Goal: Transaction & Acquisition: Purchase product/service

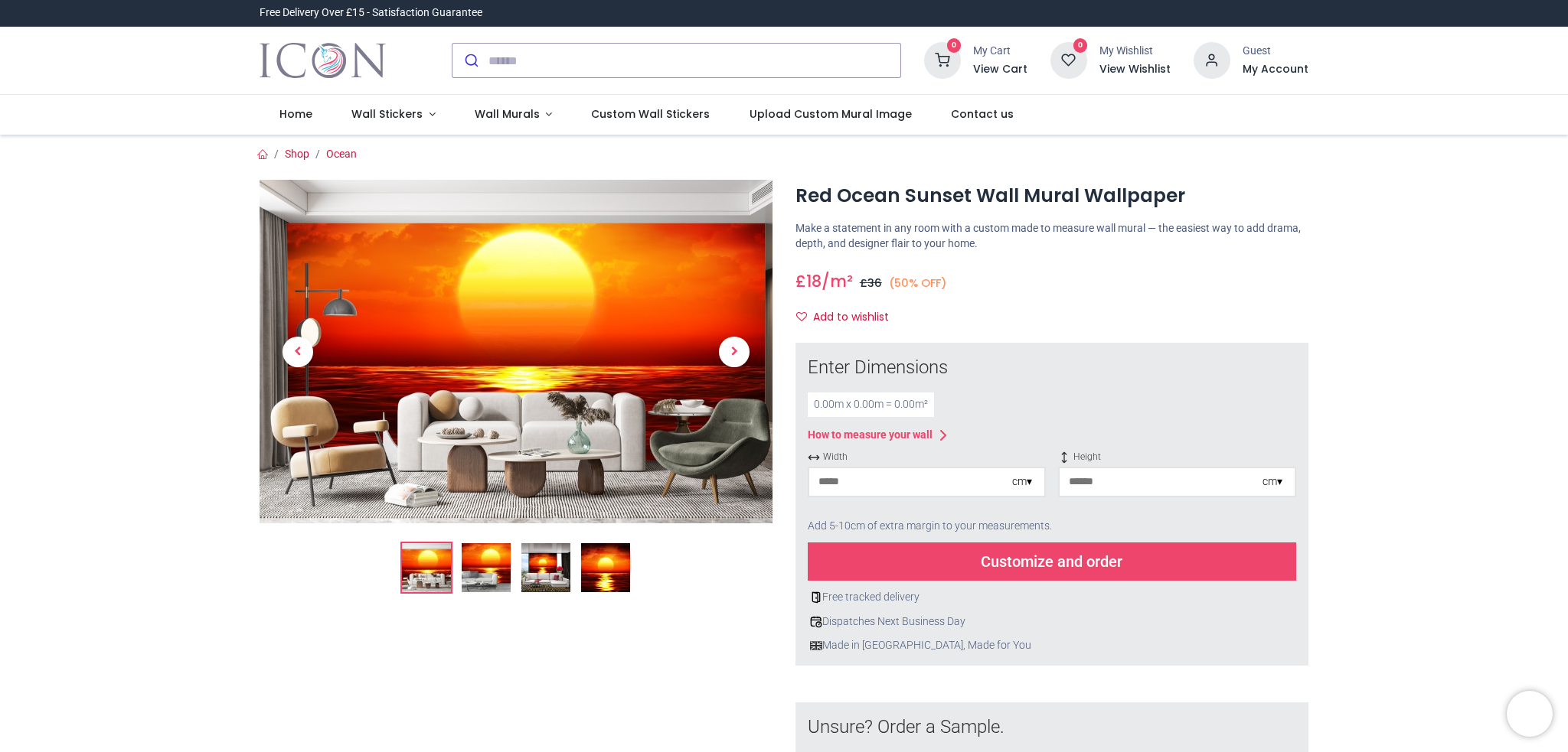
click at [880, 484] on input "number" at bounding box center [911, 482] width 203 height 27
type input "***"
click at [1089, 485] on input "number" at bounding box center [1161, 482] width 203 height 27
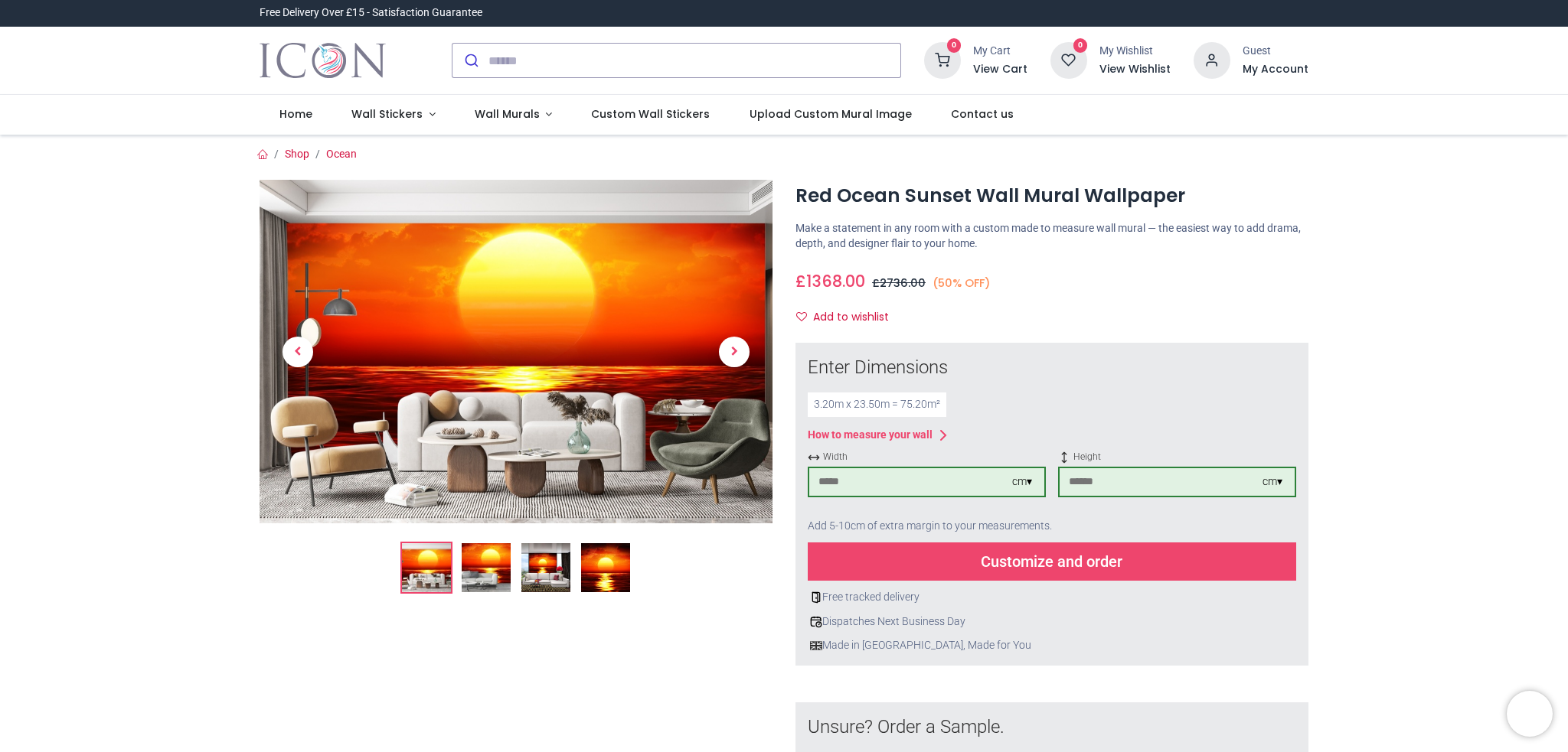
click at [1167, 398] on div "3.20 m x 23.50 m = 75.20 m²" at bounding box center [1052, 405] width 488 height 24
click at [1078, 486] on input "****" at bounding box center [1161, 482] width 203 height 27
click at [1095, 482] on input "****" at bounding box center [1161, 482] width 203 height 27
type input "***"
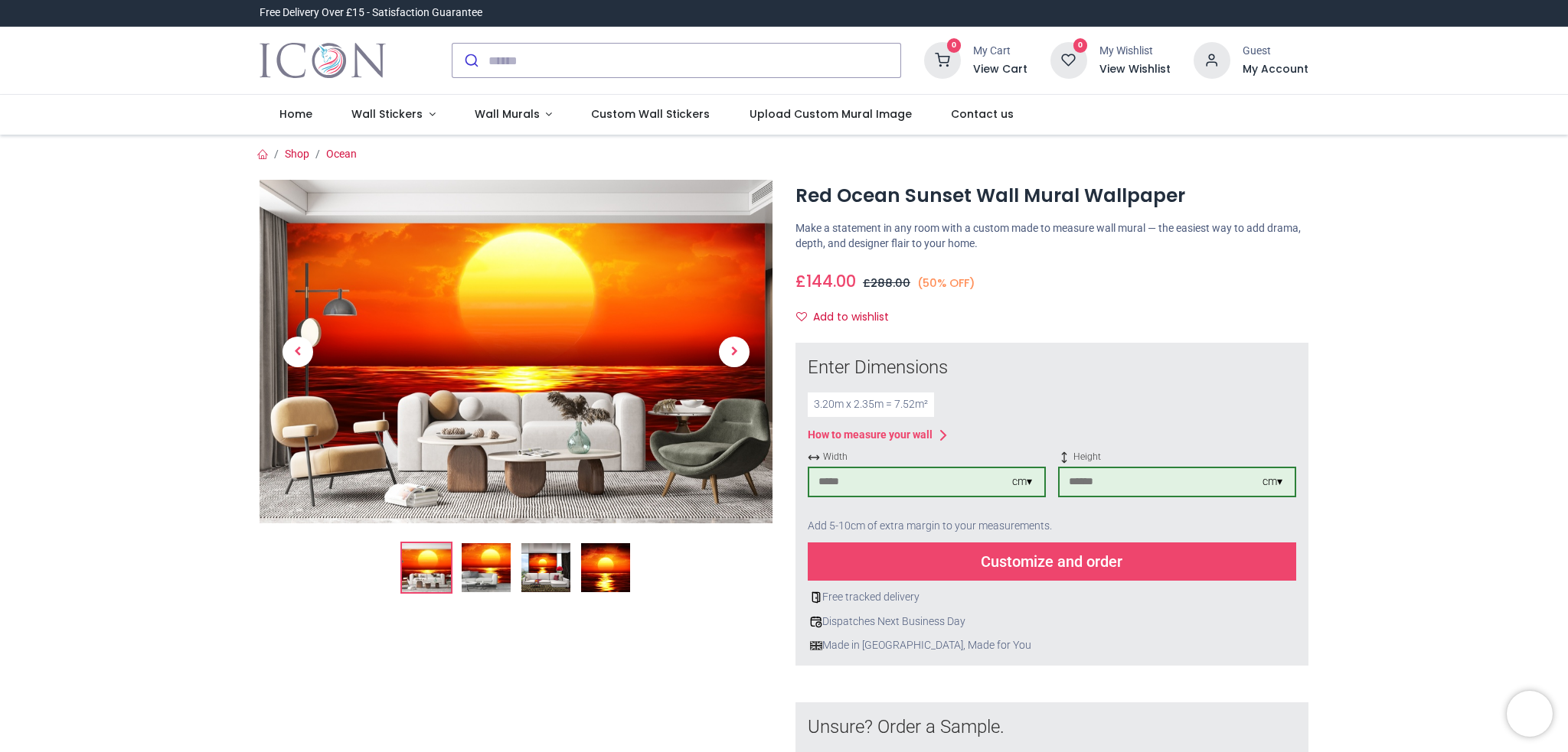
click at [1035, 559] on div "Customize and order" at bounding box center [1052, 561] width 488 height 38
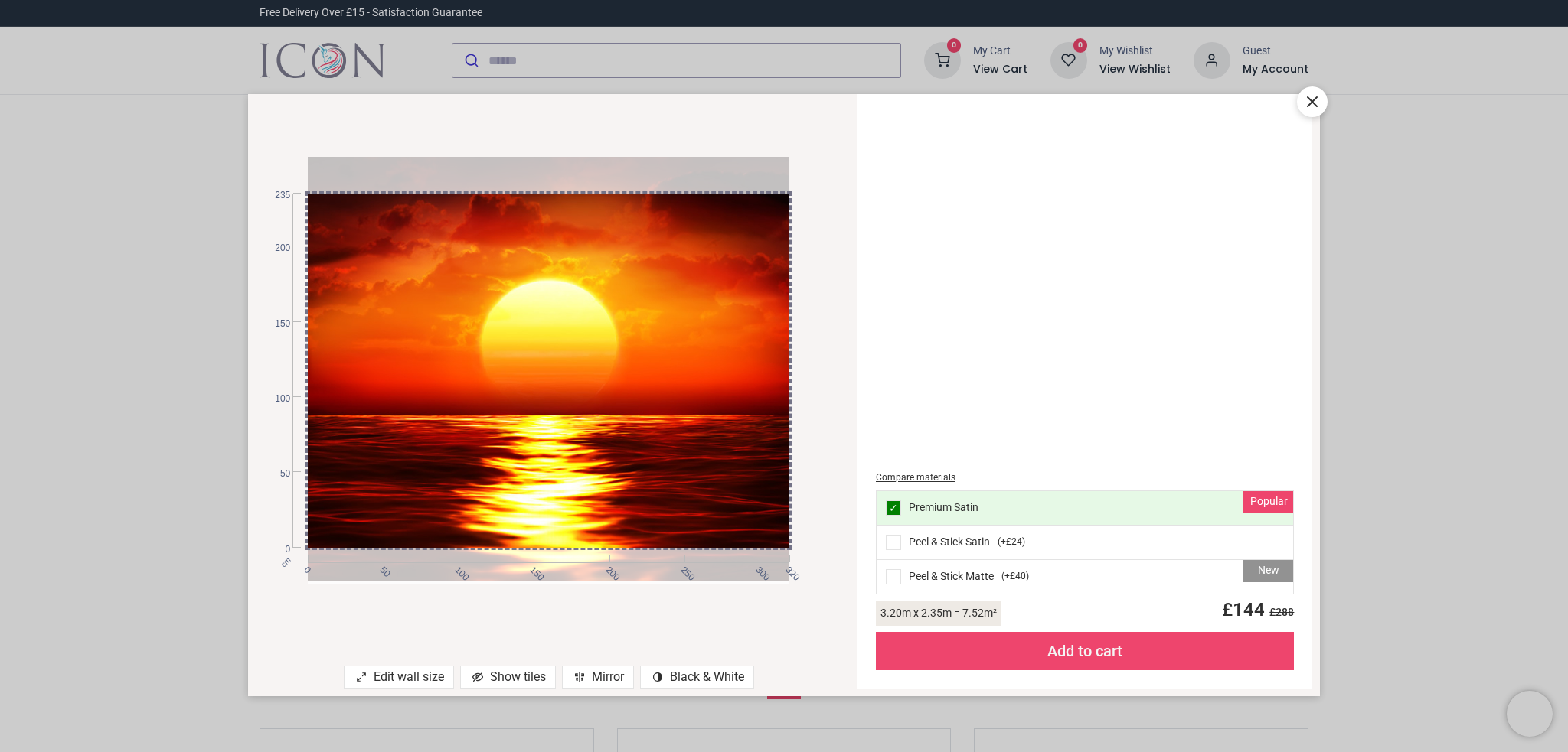
drag, startPoint x: 716, startPoint y: 445, endPoint x: 655, endPoint y: 441, distance: 61.1
click at [655, 441] on div at bounding box center [548, 367] width 481 height 428
click at [835, 422] on div "cm 0 50 100 150 200 250 300 320 0 50 100 150 200 235" at bounding box center [548, 370] width 602 height 522
click at [1319, 98] on icon at bounding box center [1313, 102] width 19 height 19
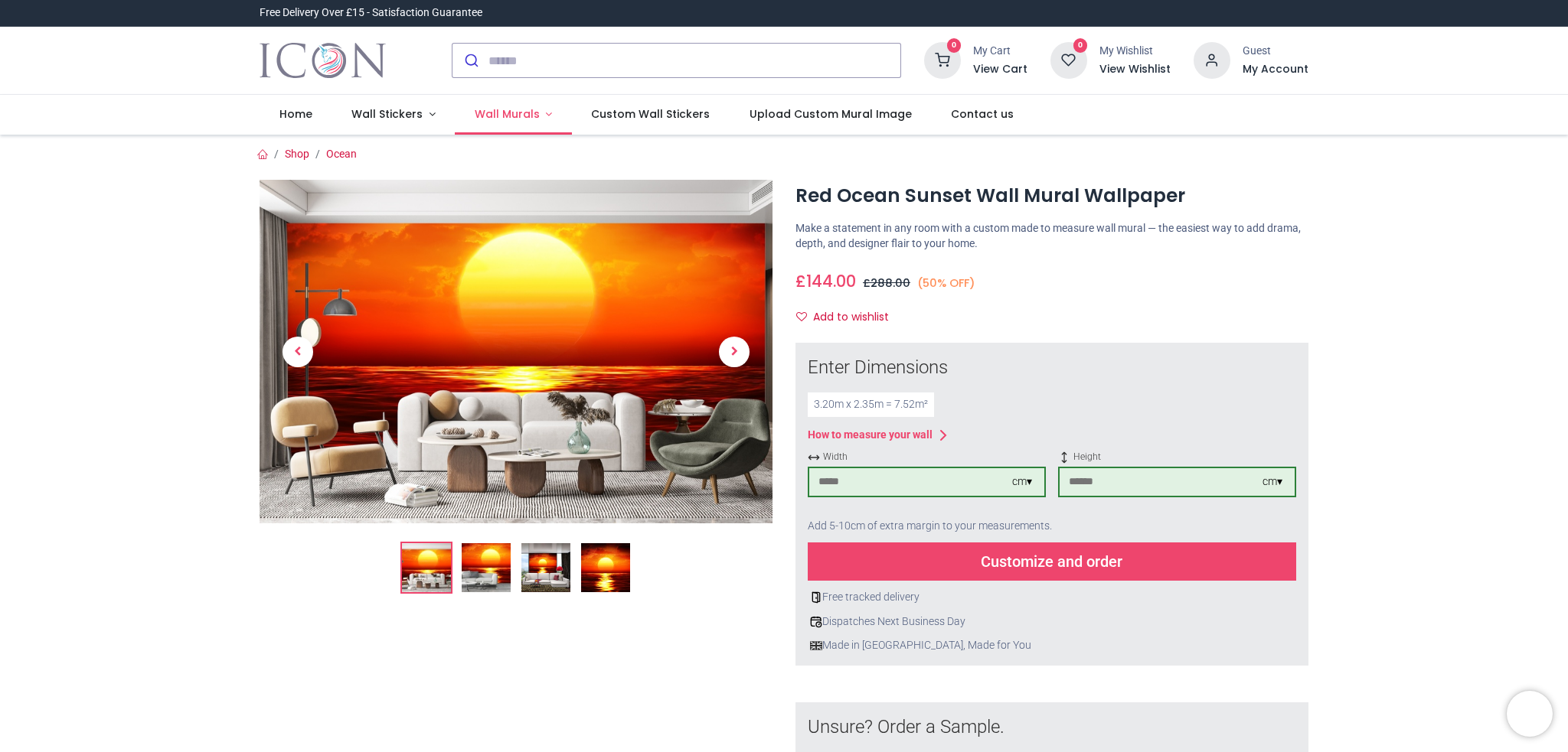
click at [505, 111] on span "Wall Murals" at bounding box center [506, 114] width 65 height 16
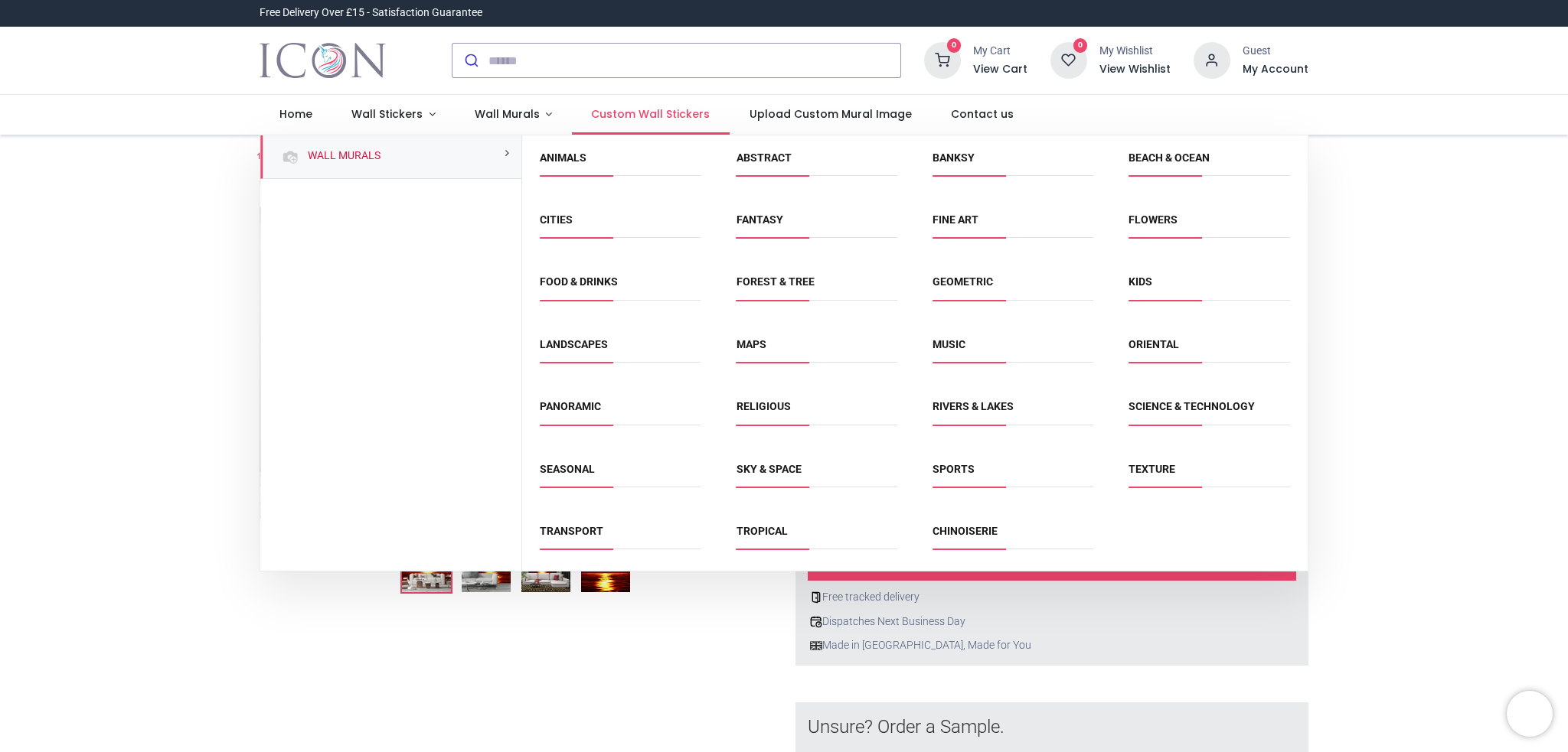
click at [640, 115] on span "Custom Wall Stickers" at bounding box center [650, 114] width 119 height 16
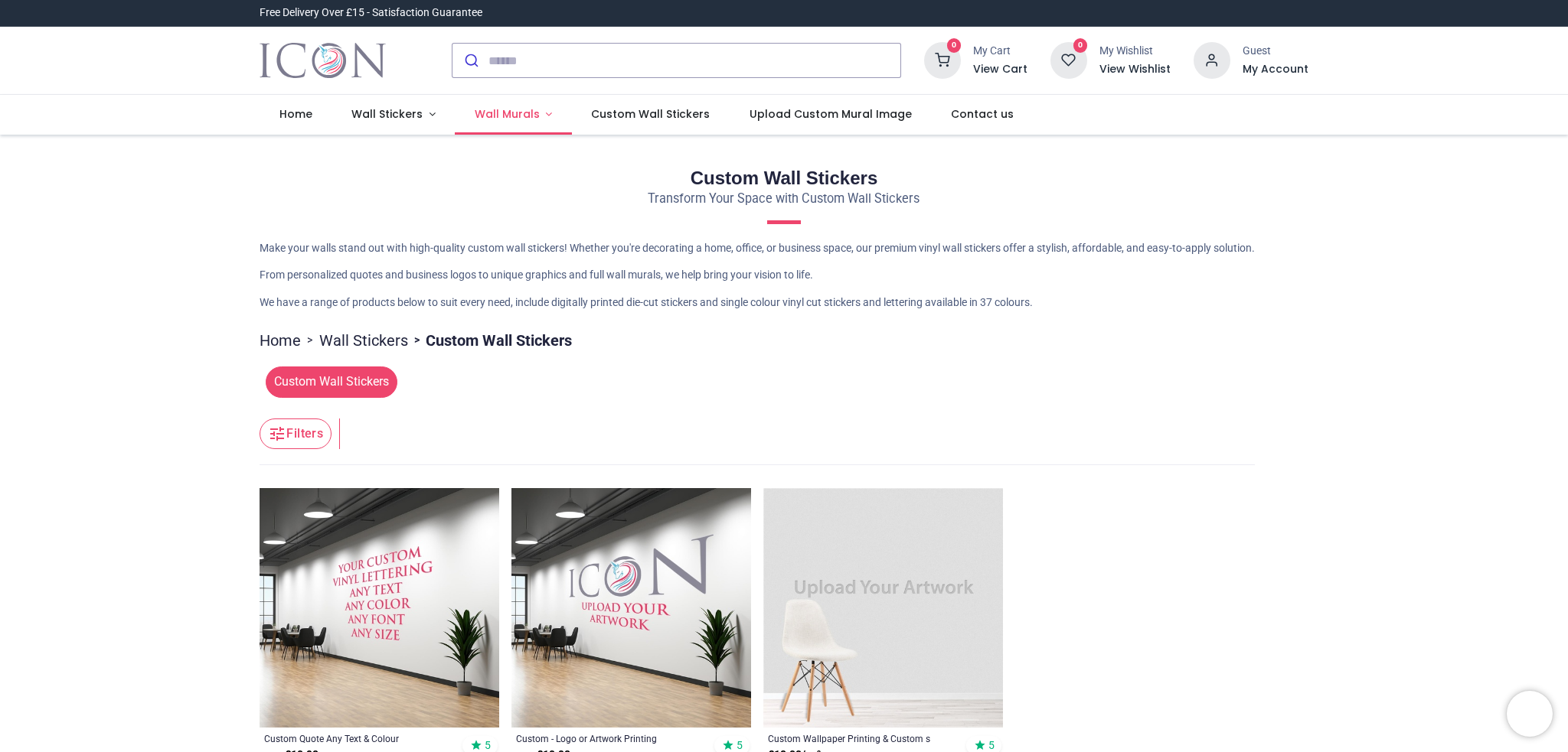
click at [498, 117] on span "Wall Murals" at bounding box center [506, 114] width 65 height 16
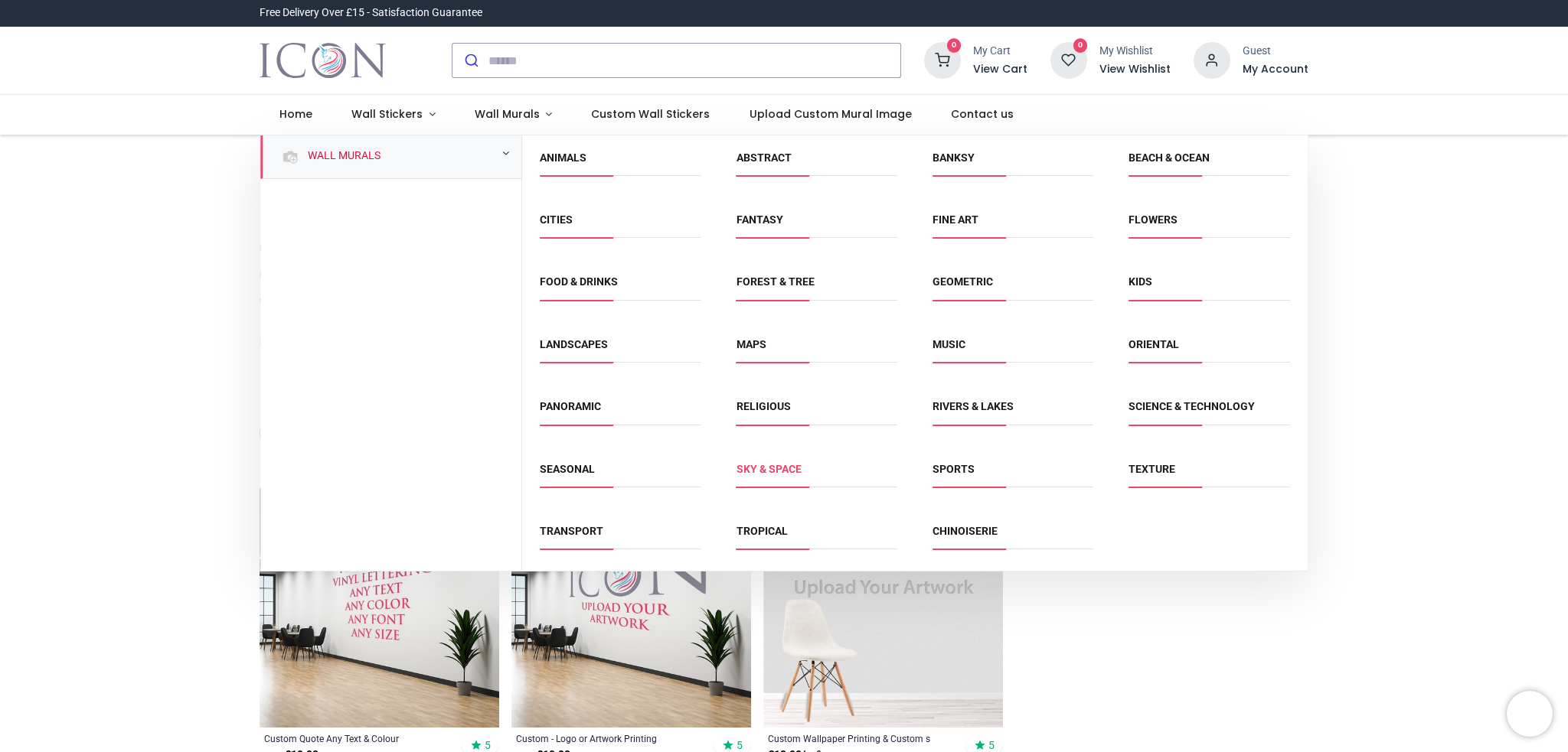
click at [777, 474] on link "Sky & Space" at bounding box center [769, 469] width 65 height 12
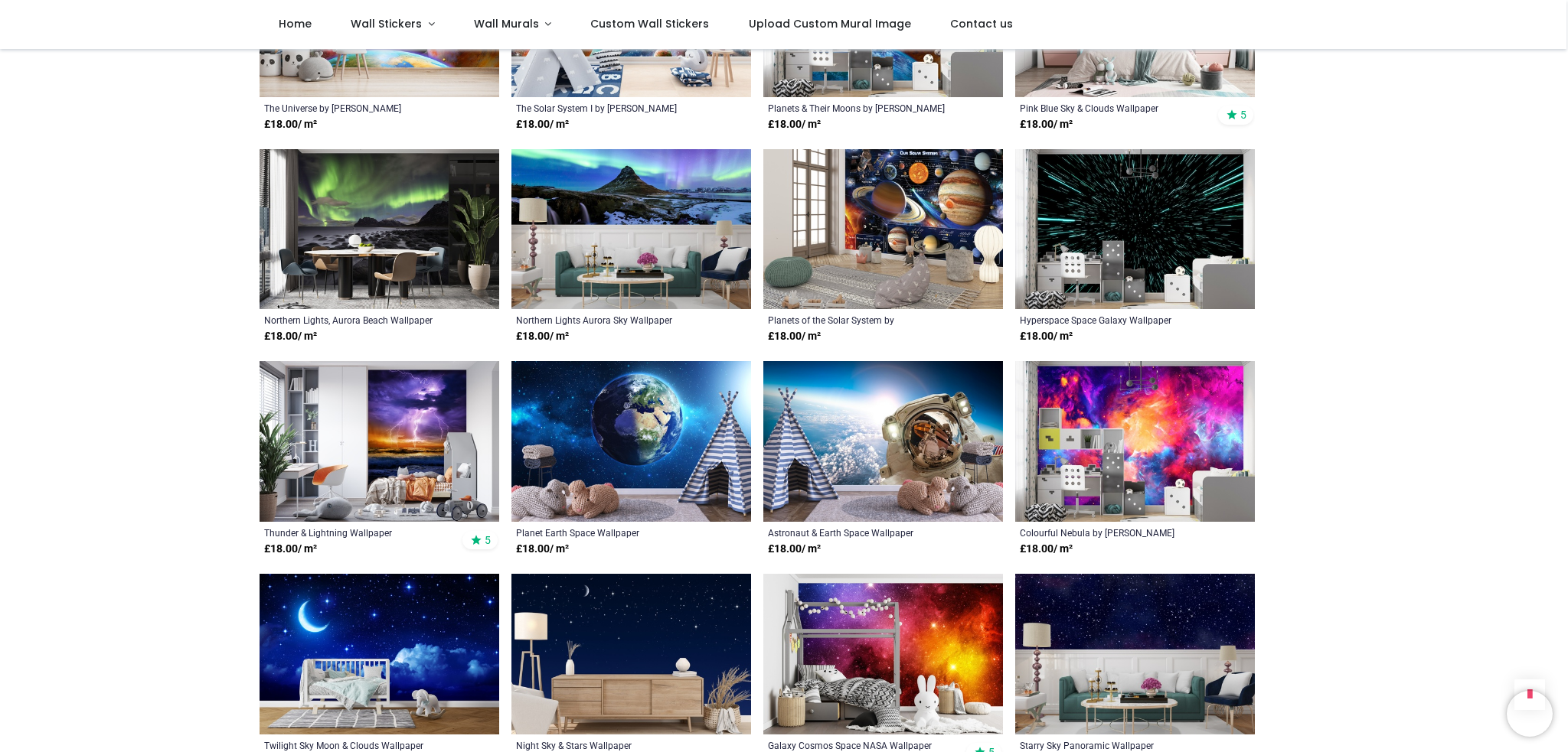
scroll to position [842, 0]
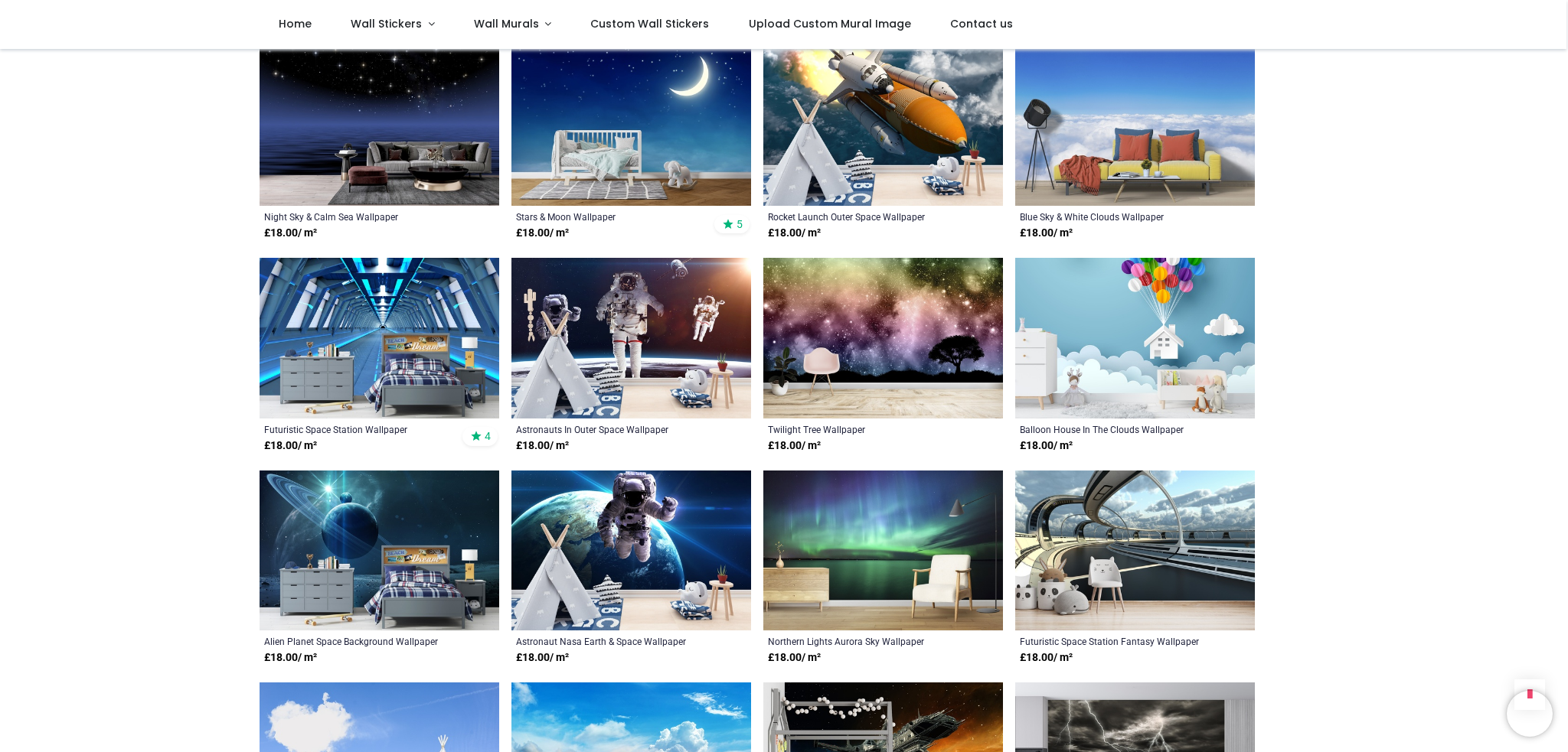
scroll to position [2678, 0]
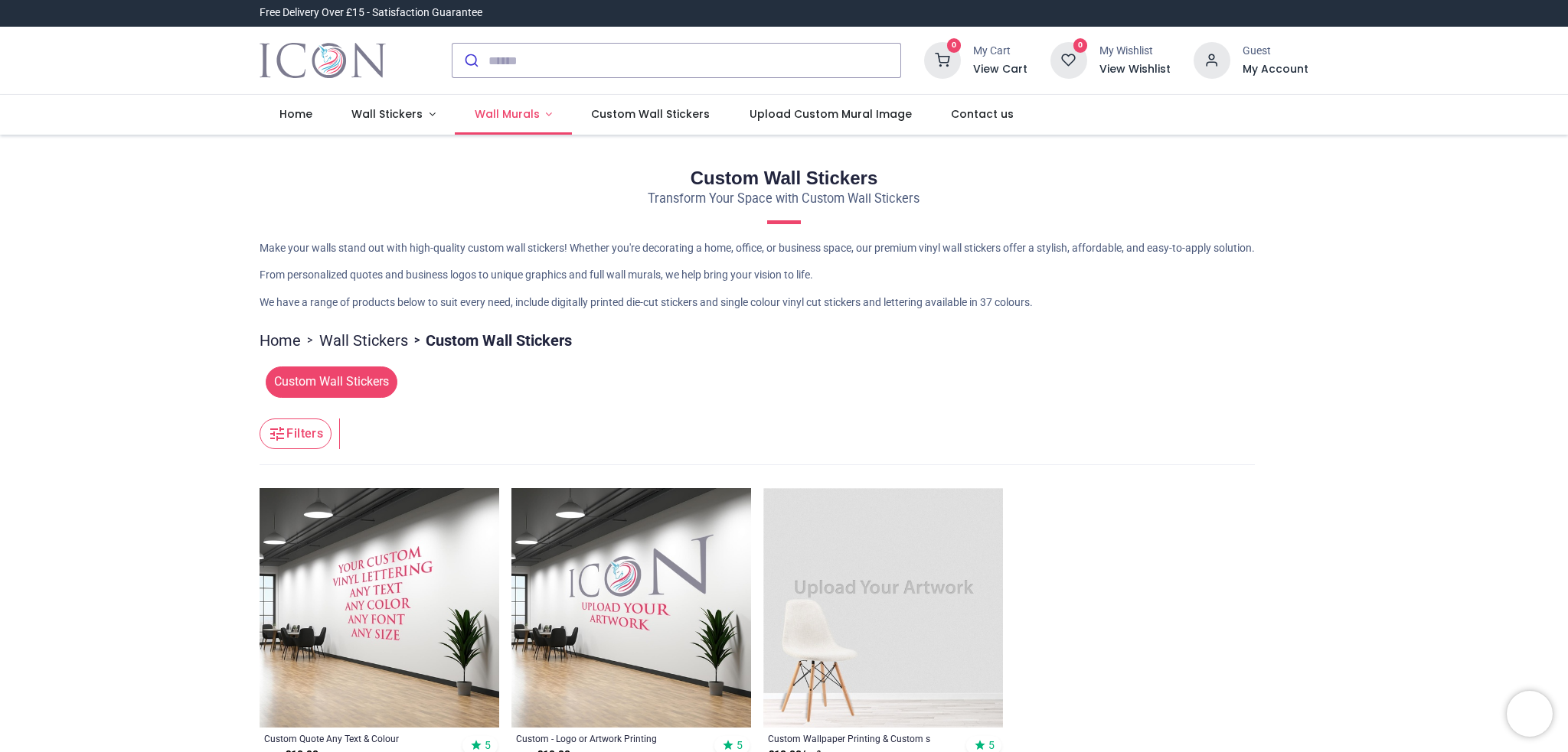
click at [499, 116] on span "Wall Murals" at bounding box center [506, 114] width 65 height 16
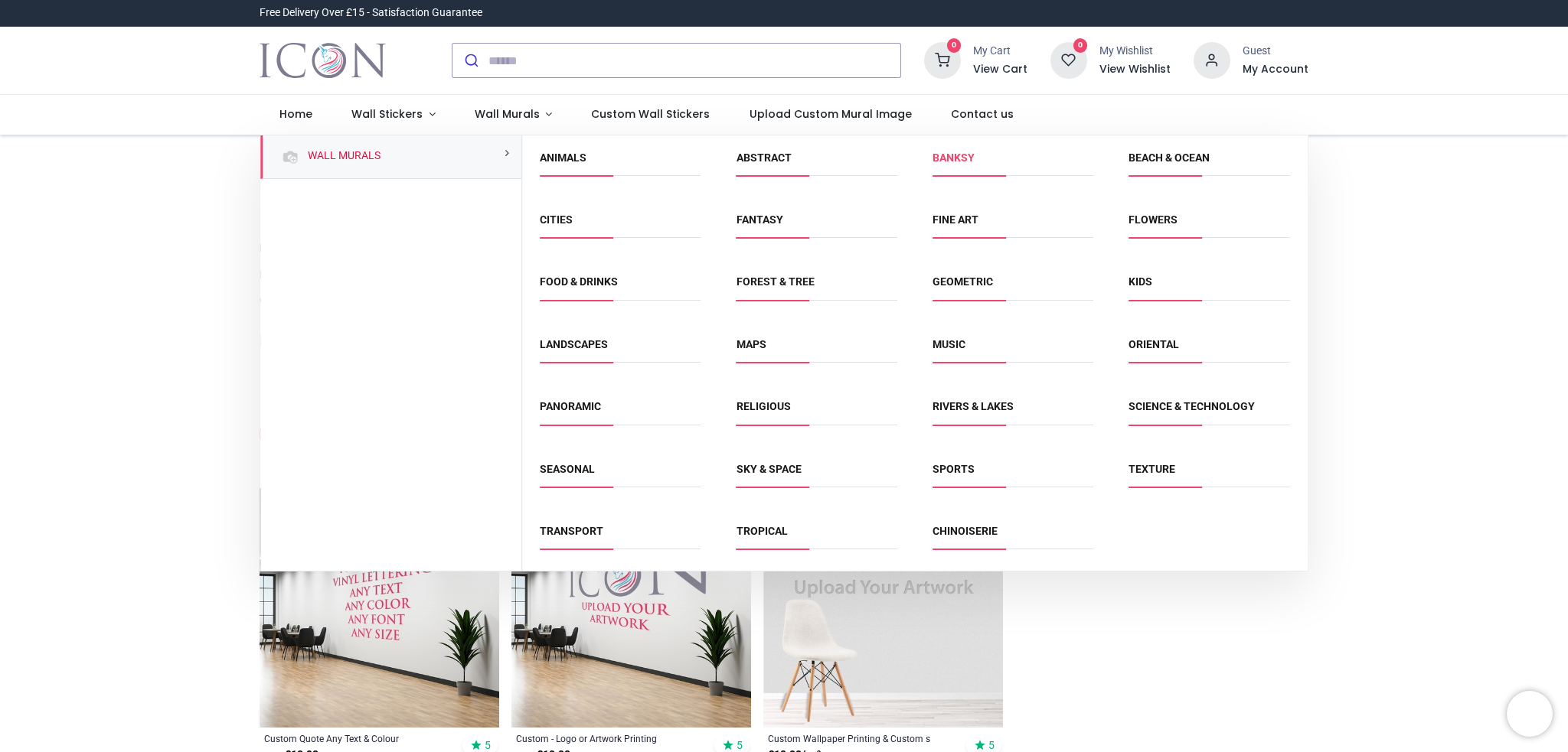
click at [956, 159] on link "Banksy" at bounding box center [953, 158] width 42 height 12
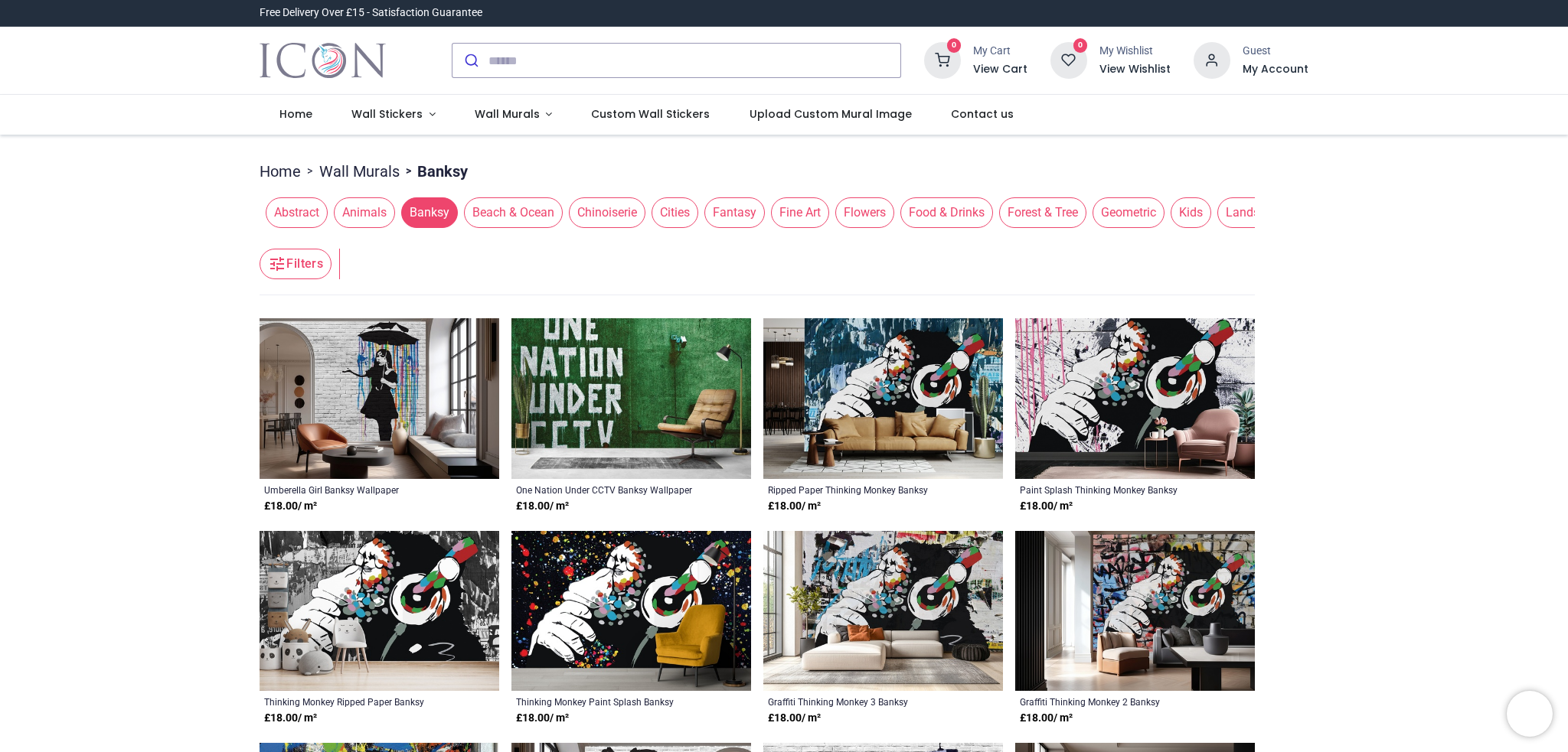
click at [292, 216] on span "Abstract" at bounding box center [296, 212] width 62 height 30
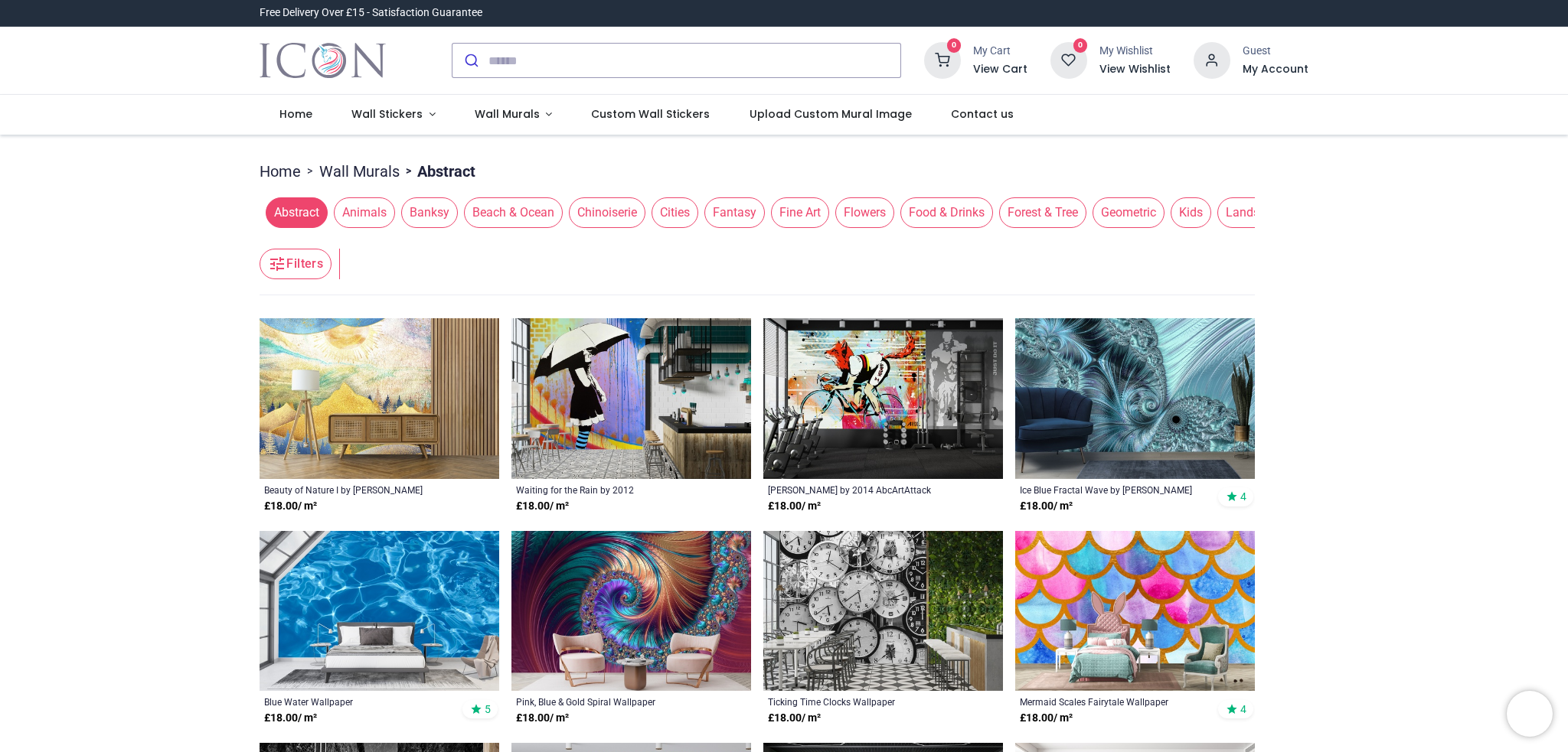
click at [369, 213] on span "Animals" at bounding box center [364, 212] width 61 height 30
click at [484, 216] on span "Beach & Ocean" at bounding box center [513, 212] width 98 height 30
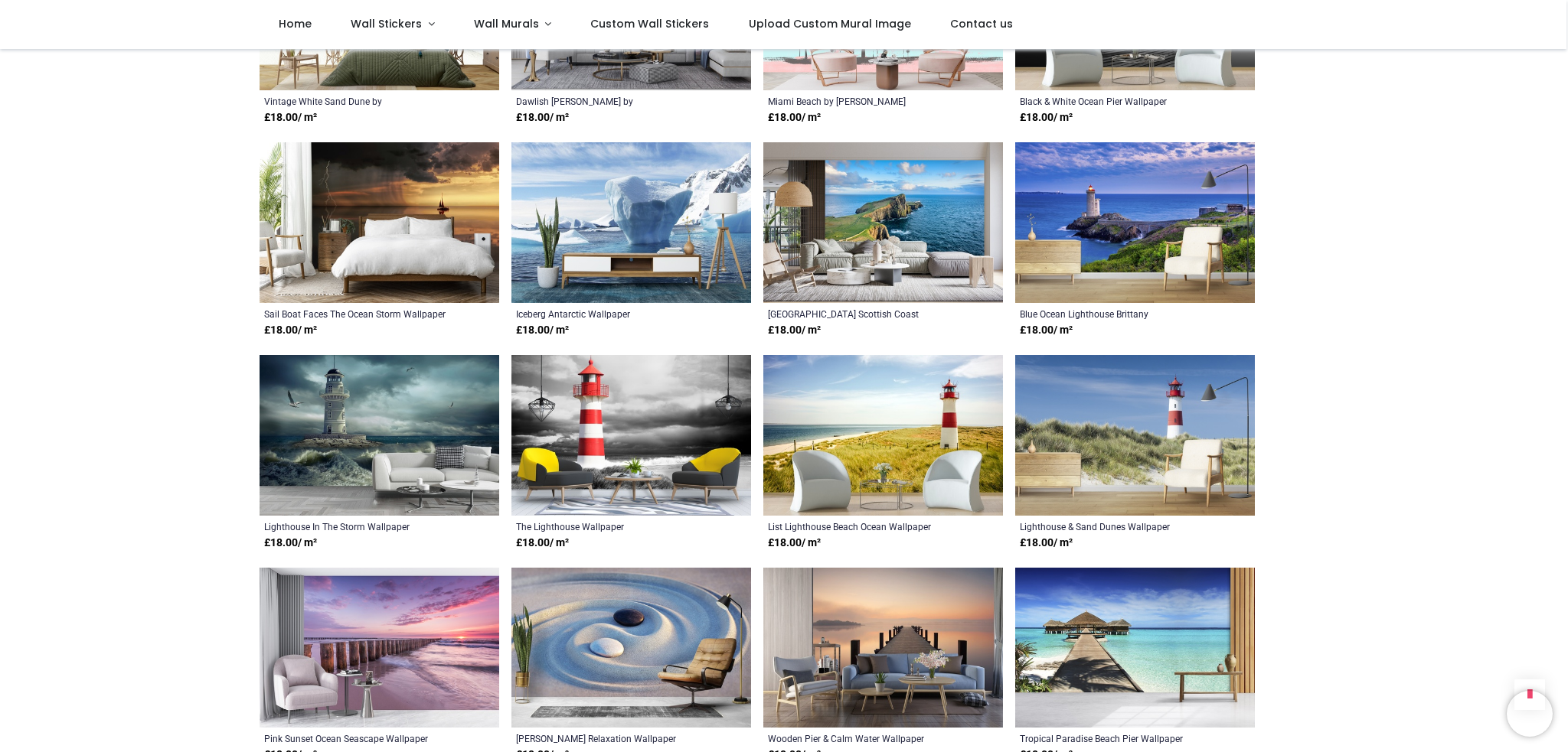
scroll to position [2448, 0]
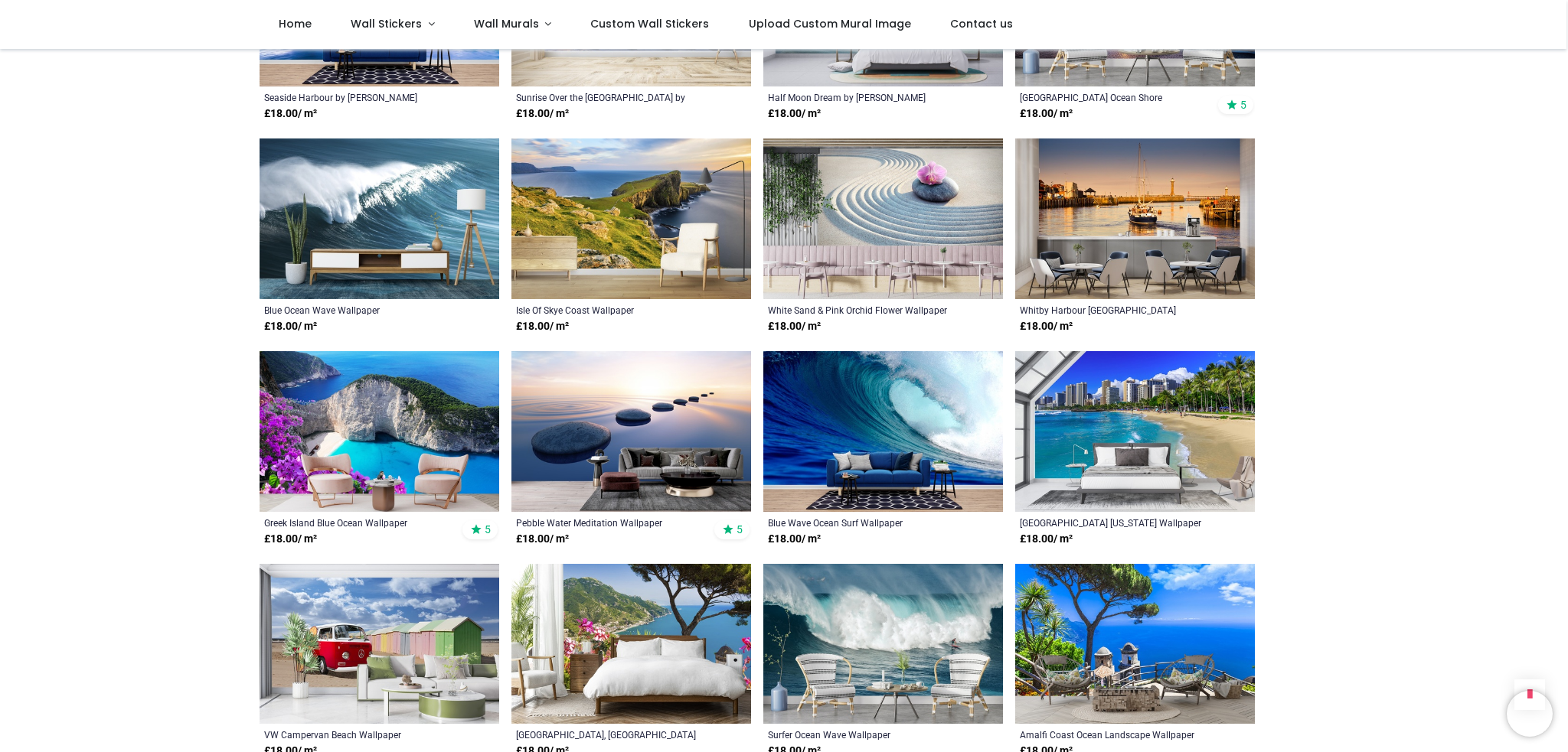
scroll to position [3826, 0]
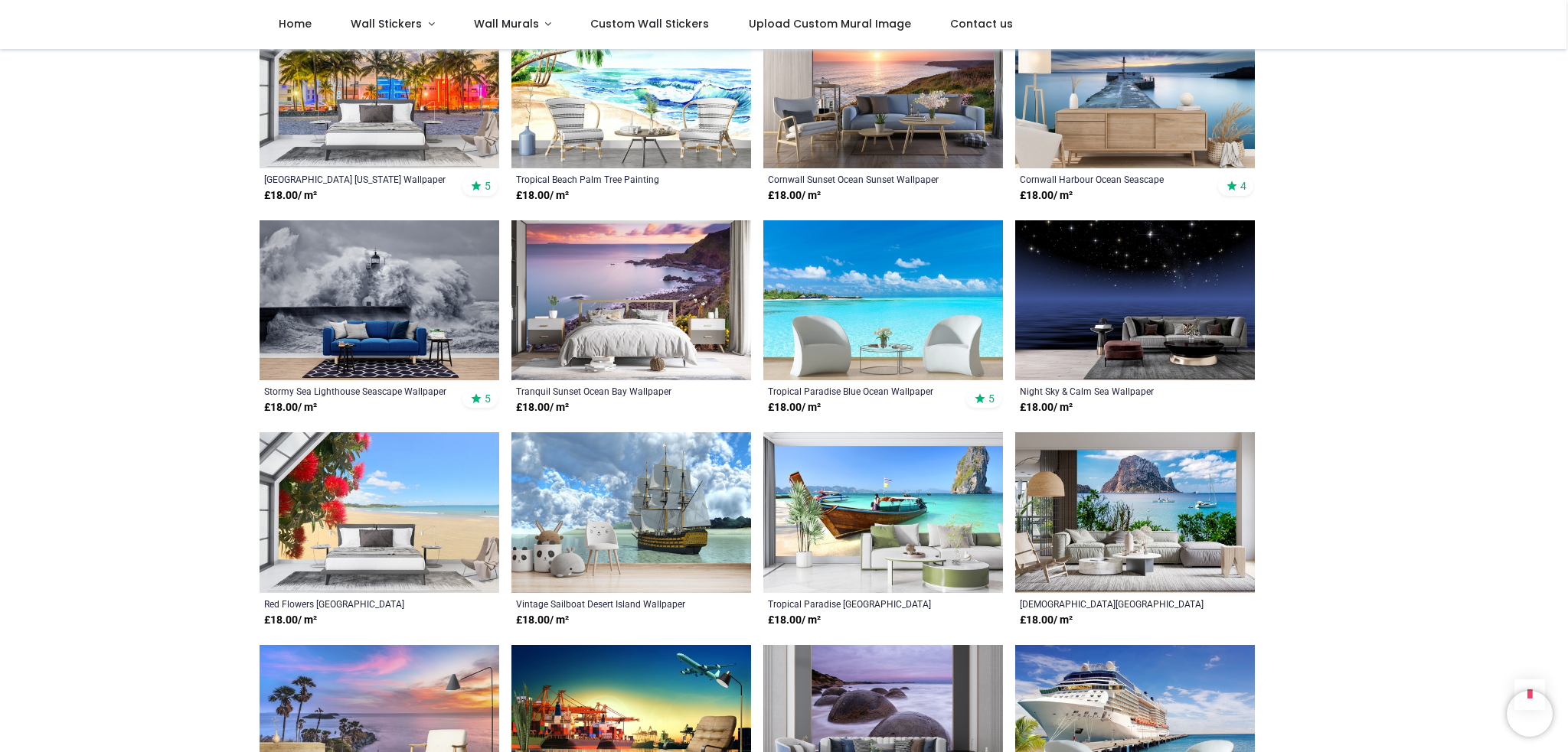
scroll to position [5356, 0]
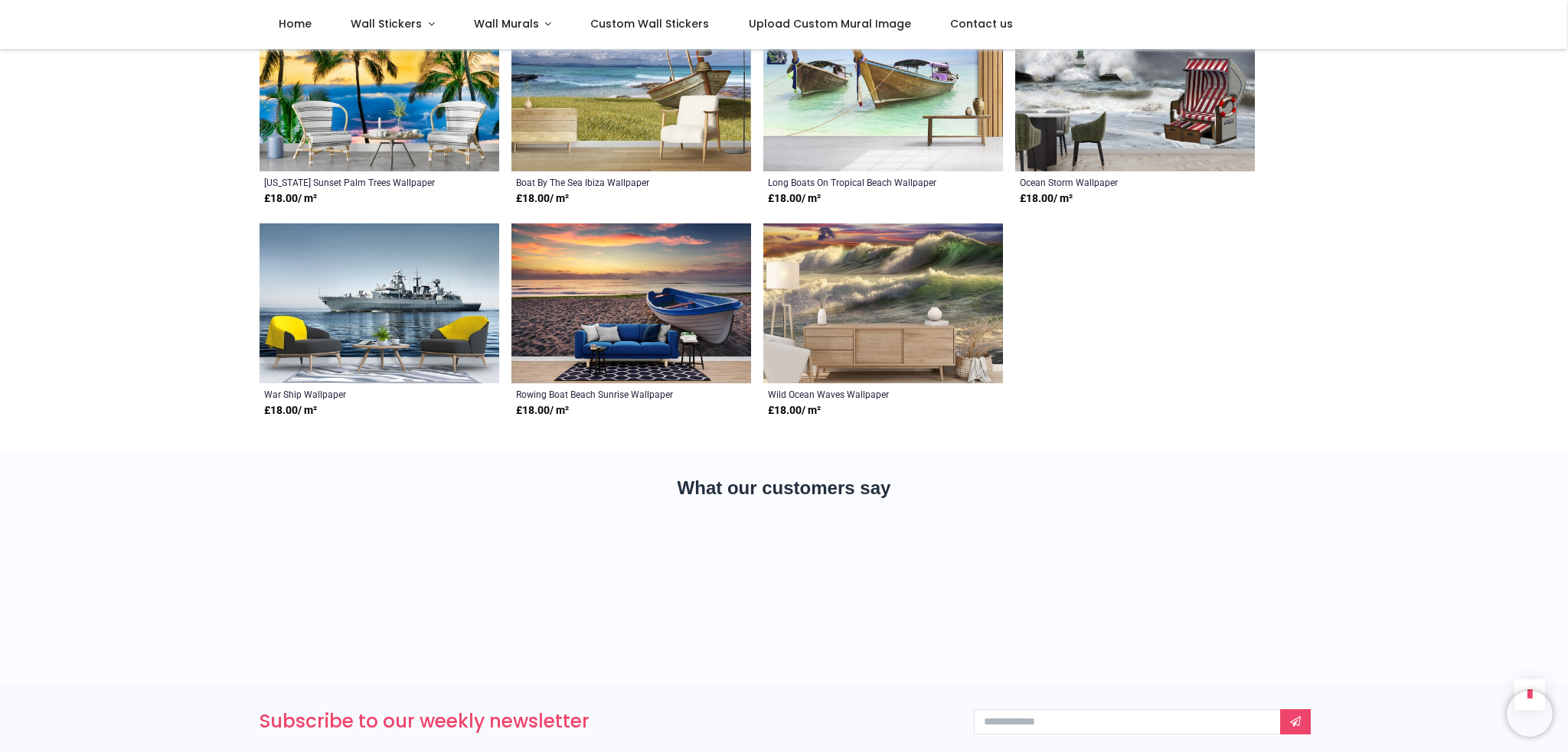
scroll to position [6656, 0]
